Goal: Information Seeking & Learning: Find specific page/section

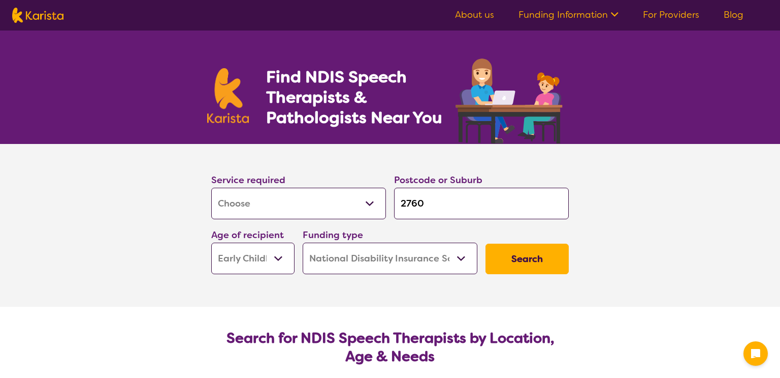
select select "[MEDICAL_DATA]"
select select "EC"
select select "NDIS"
select select "[MEDICAL_DATA]"
select select "EC"
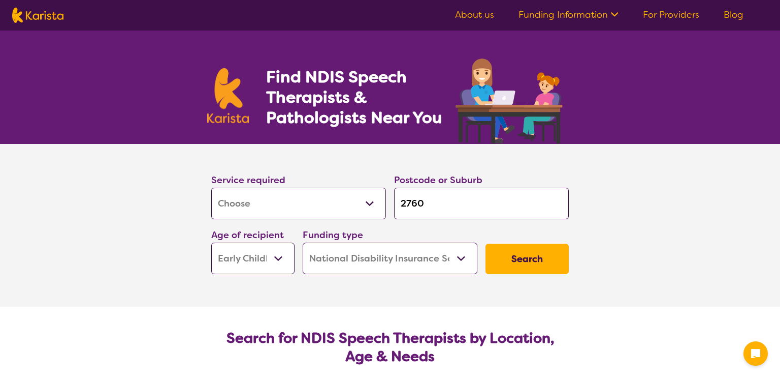
select select "NDIS"
click at [367, 209] on select "Allied Health Assistant Assessment ([MEDICAL_DATA] or [MEDICAL_DATA]) Behaviour…" at bounding box center [298, 203] width 175 height 32
select select "Support worker"
click at [211, 187] on select "Allied Health Assistant Assessment ([MEDICAL_DATA] or [MEDICAL_DATA]) Behaviour…" at bounding box center [298, 203] width 175 height 32
select select "Support worker"
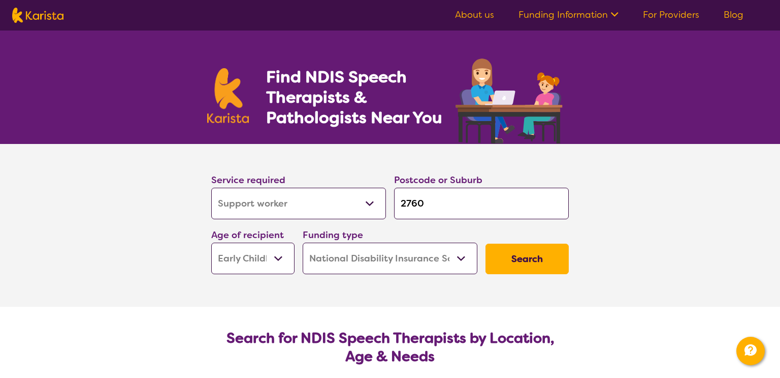
click at [363, 202] on select "Allied Health Assistant Assessment ([MEDICAL_DATA] or [MEDICAL_DATA]) Behaviour…" at bounding box center [298, 203] width 175 height 32
select select "NDIS Support Coordination"
click at [211, 187] on select "Allied Health Assistant Assessment ([MEDICAL_DATA] or [MEDICAL_DATA]) Behaviour…" at bounding box center [298, 203] width 175 height 32
select select "NDIS Support Coordination"
click at [499, 208] on input "2760" at bounding box center [481, 203] width 175 height 32
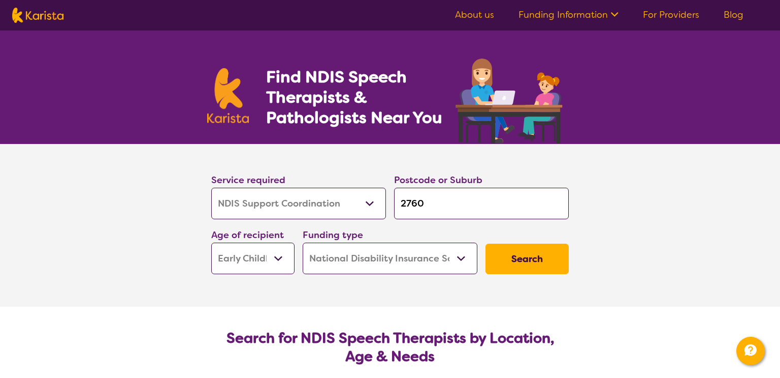
click at [280, 265] on select "Early Childhood - 0 to 9 Child - 10 to 11 Adolescent - 12 to 17 Adult - 18 to 6…" at bounding box center [252, 258] width 83 height 32
click at [211, 242] on select "Early Childhood - 0 to 9 Child - 10 to 11 Adolescent - 12 to 17 Adult - 18 to 6…" at bounding box center [252, 258] width 83 height 32
click at [543, 259] on button "Search" at bounding box center [527, 258] width 83 height 30
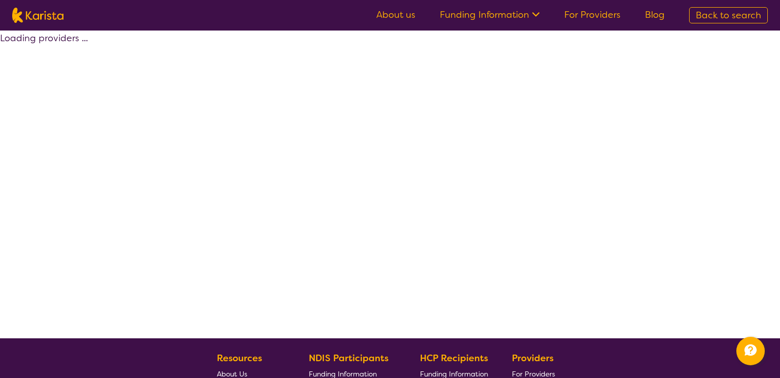
select select "NDIS"
select select "NDIS Support Coordination"
select select "EC"
